Goal: Check status: Check status

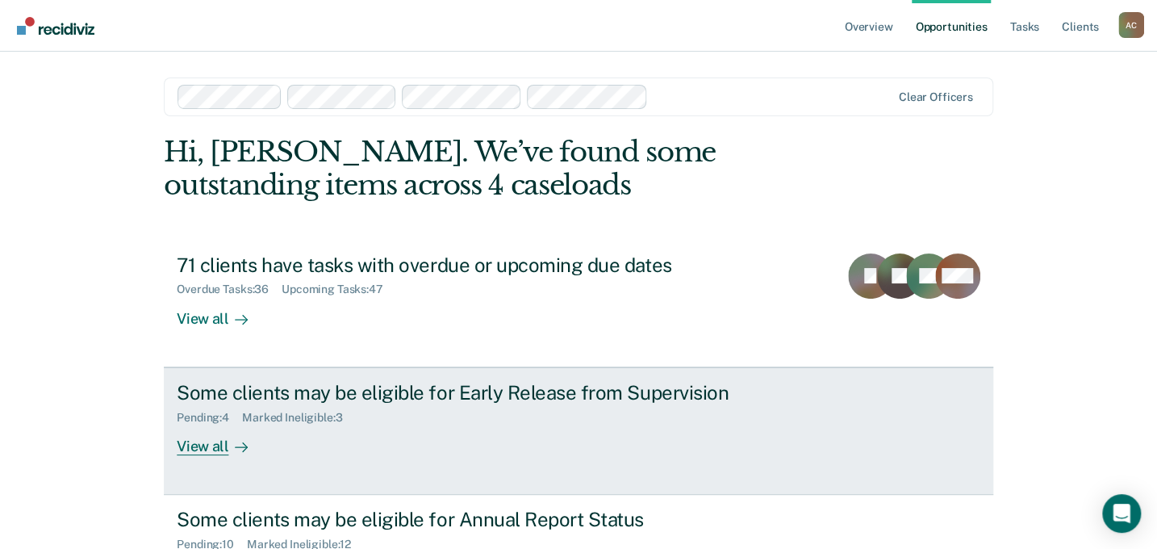
scroll to position [73, 0]
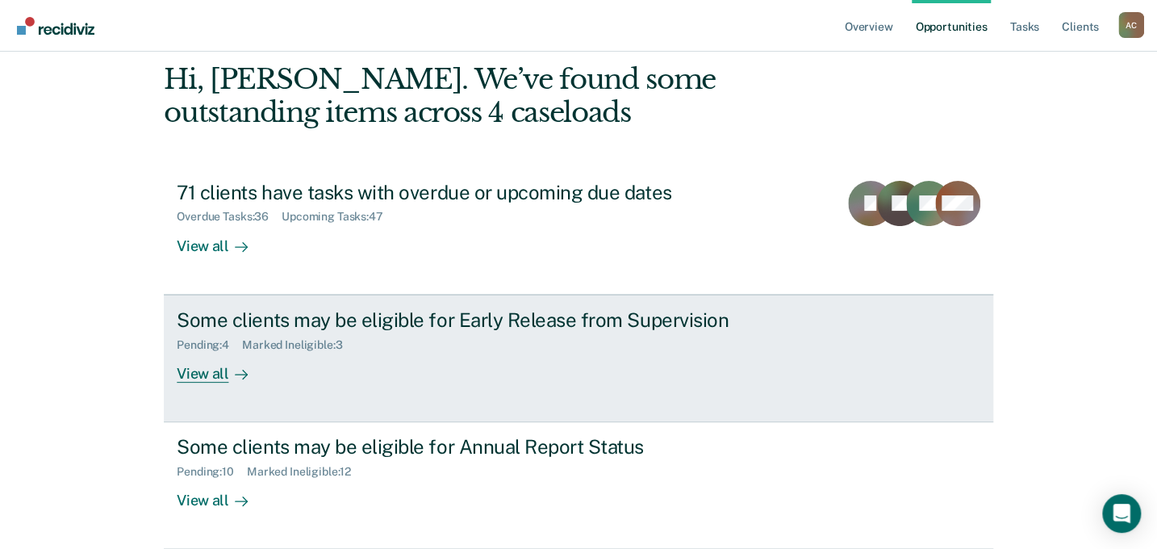
click at [206, 370] on div "View all" at bounding box center [222, 366] width 90 height 31
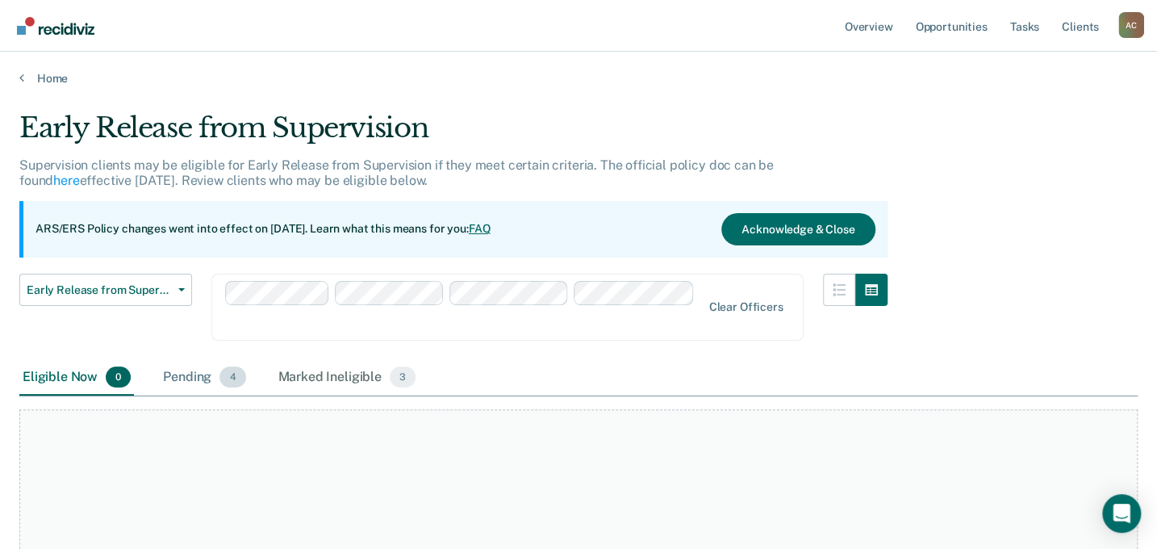
click at [226, 366] on span "4" at bounding box center [232, 376] width 26 height 21
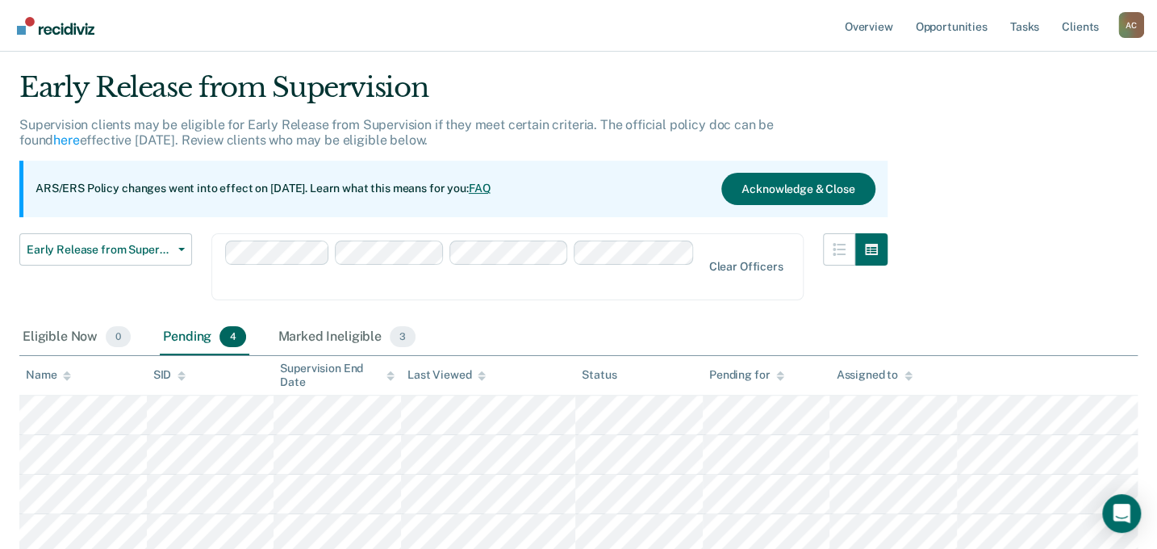
scroll to position [73, 0]
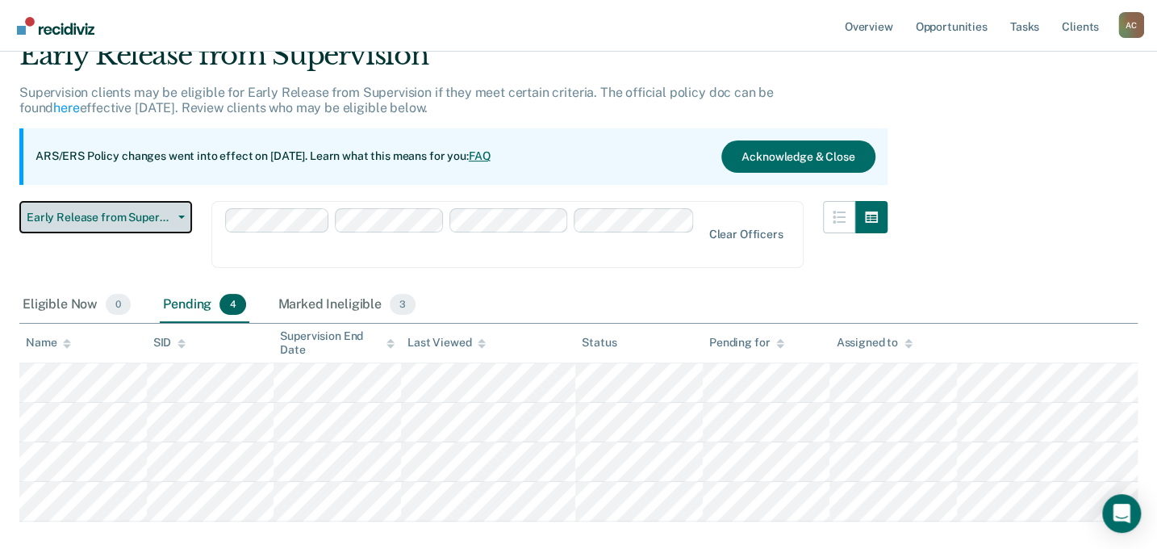
click at [177, 212] on button "Early Release from Supervision" at bounding box center [105, 217] width 173 height 32
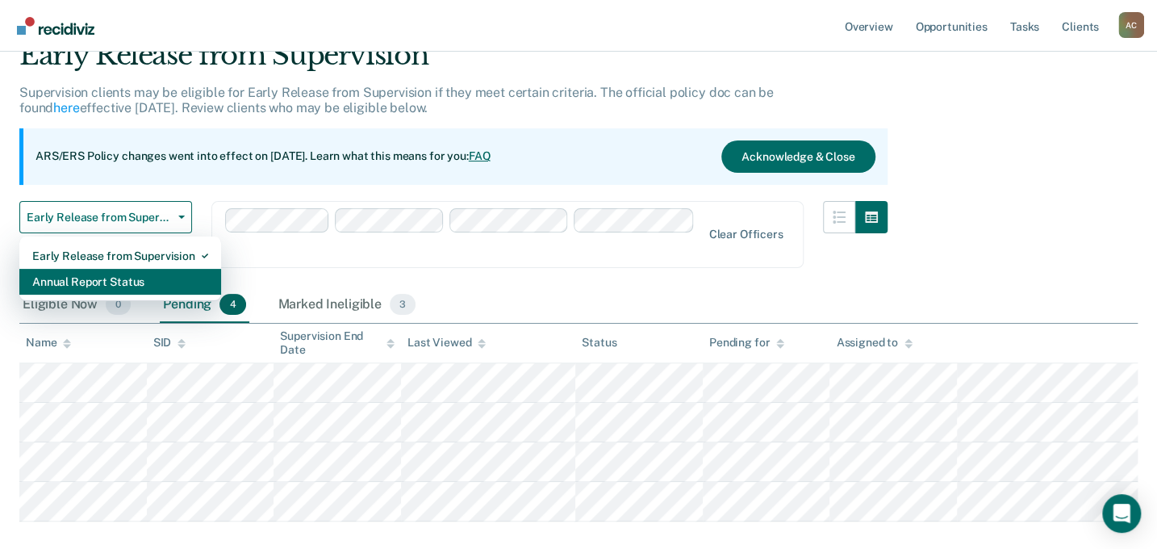
click at [163, 280] on div "Annual Report Status" at bounding box center [120, 282] width 176 height 26
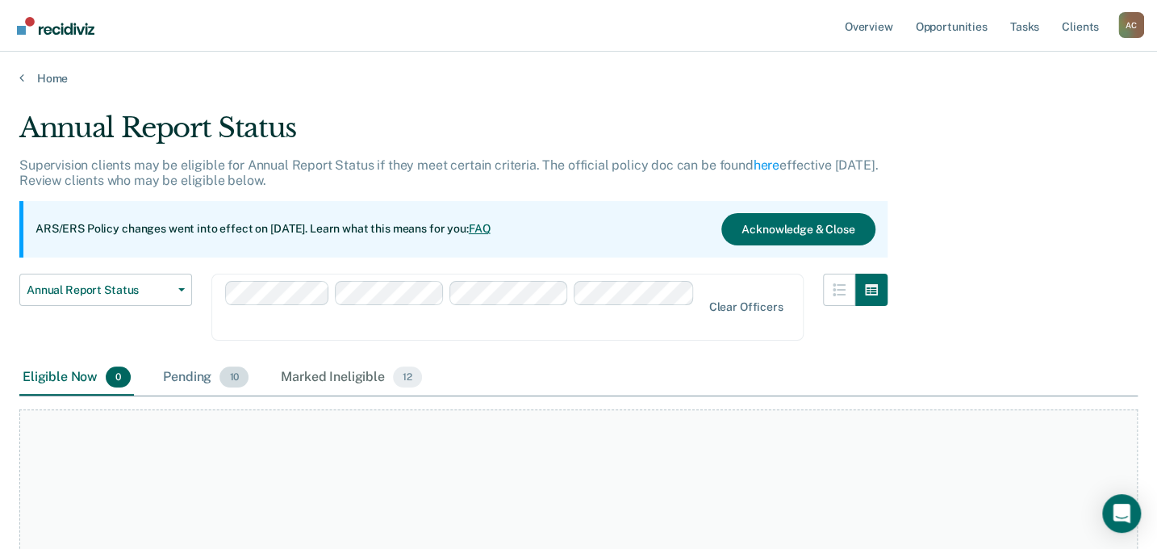
click at [225, 366] on span "10" at bounding box center [233, 376] width 29 height 21
